Goal: Task Accomplishment & Management: Manage account settings

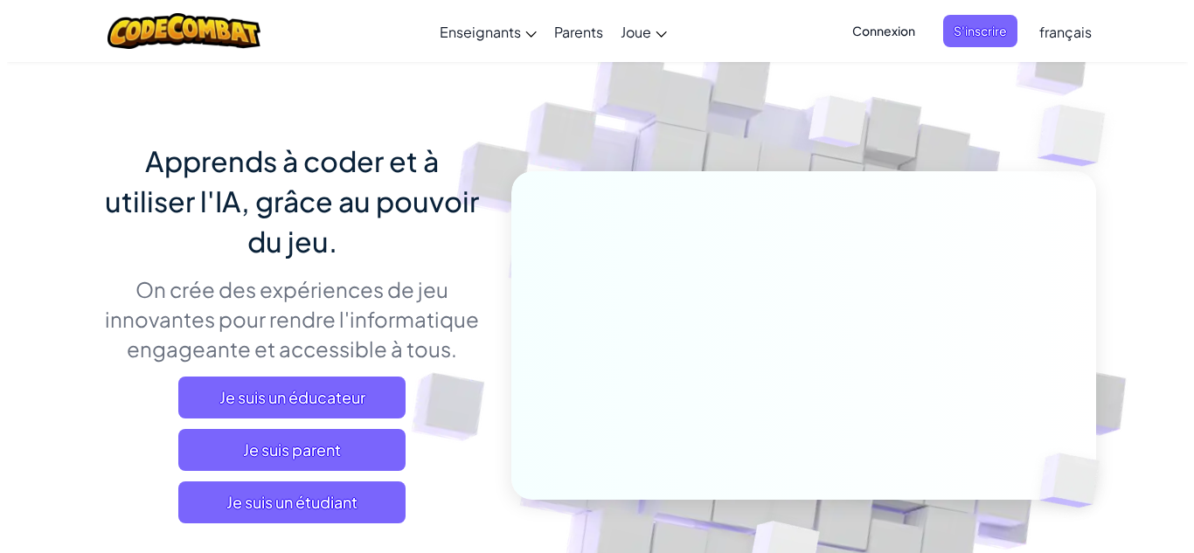
scroll to position [70, 0]
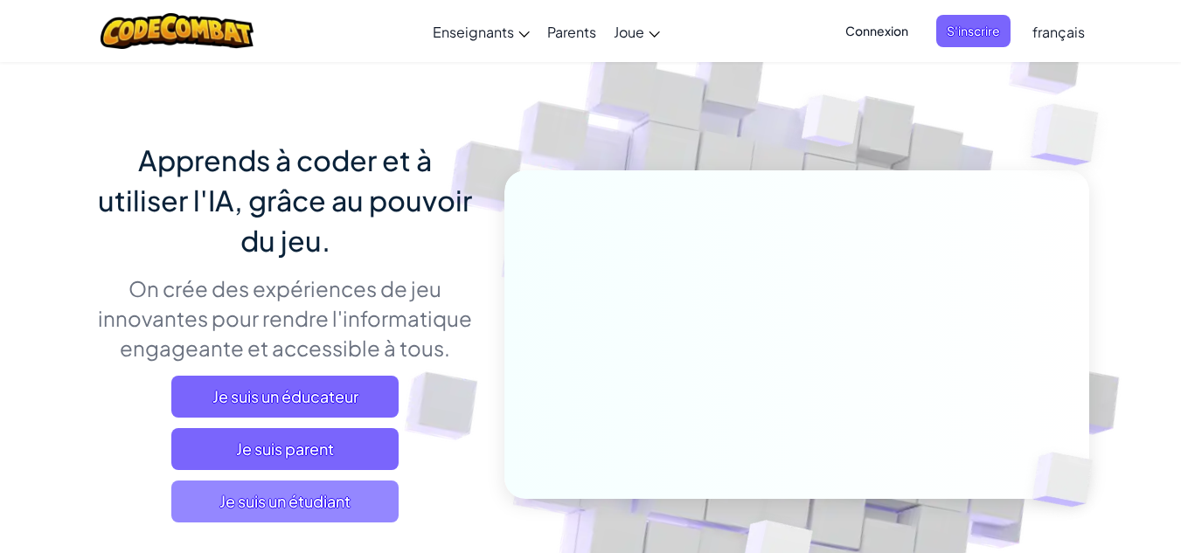
click at [308, 507] on span "Je suis un étudiant" at bounding box center [284, 502] width 227 height 42
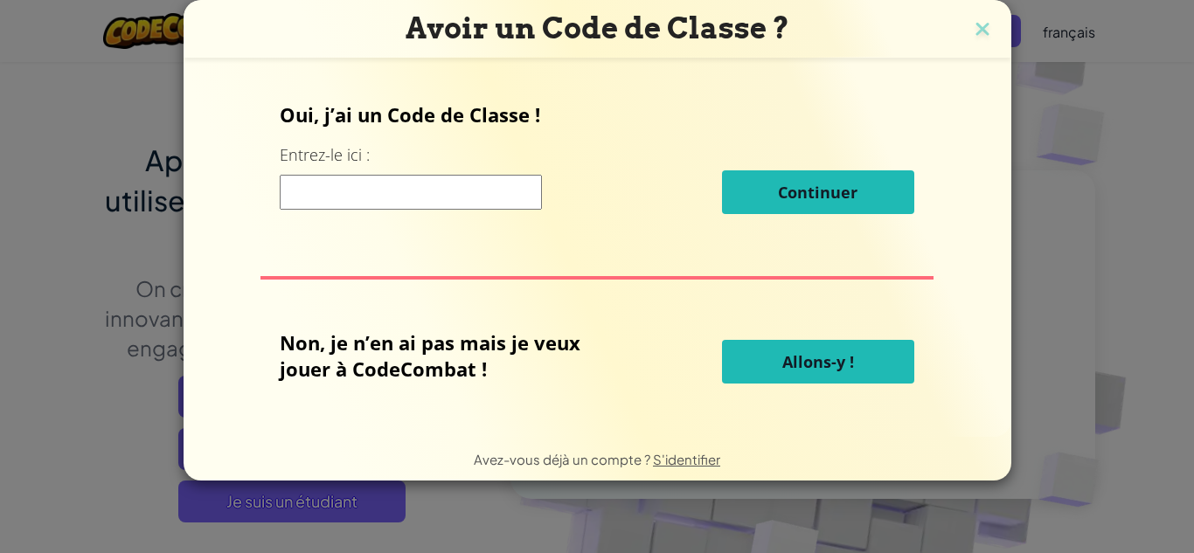
click at [337, 189] on input at bounding box center [411, 192] width 262 height 35
click at [1175, 125] on div "Avoir un Code de Classe ? Oui, j’ai un Code de Classe ! Entrez-le ici : Continu…" at bounding box center [597, 276] width 1194 height 553
click at [987, 26] on img at bounding box center [982, 30] width 23 height 26
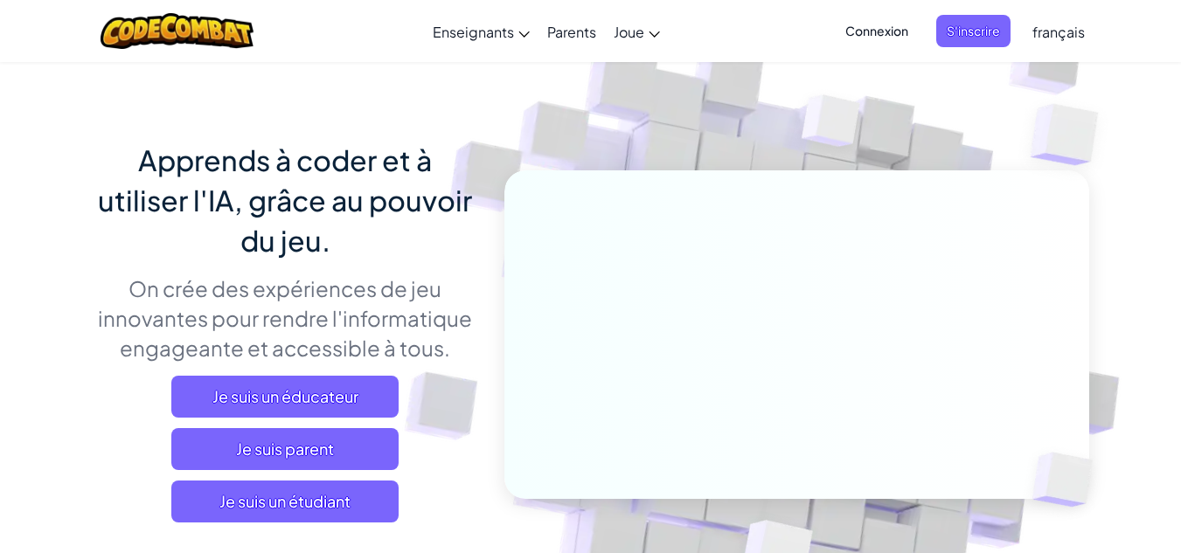
click at [862, 26] on span "Connexion" at bounding box center [876, 31] width 84 height 32
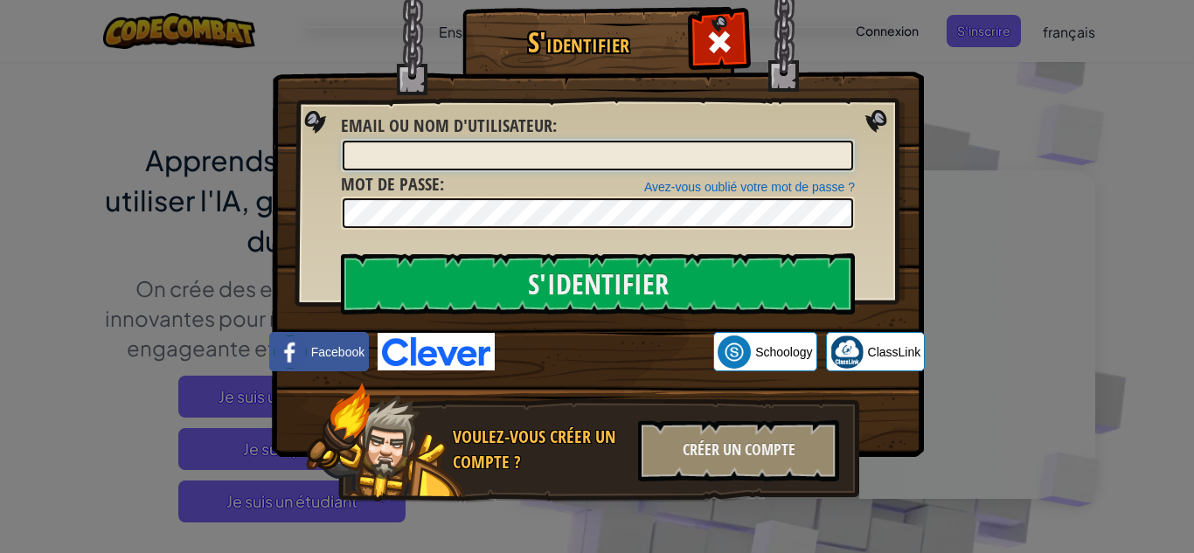
click at [535, 163] on input "Email ou nom d'utilisateur :" at bounding box center [598, 156] width 510 height 30
type input "mariem ochi1"
click at [341, 253] on input "S'identifier" at bounding box center [598, 283] width 514 height 61
